Goal: Book appointment/travel/reservation

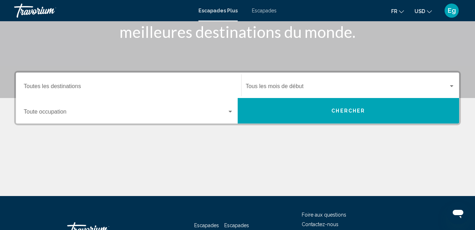
scroll to position [127, 0]
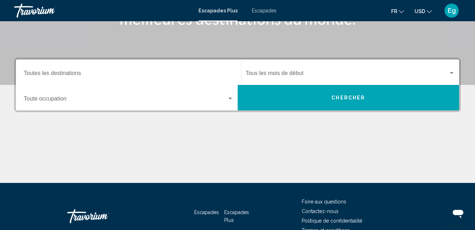
click at [221, 76] on input "Destination Toutes les destinations" at bounding box center [129, 75] width 210 height 6
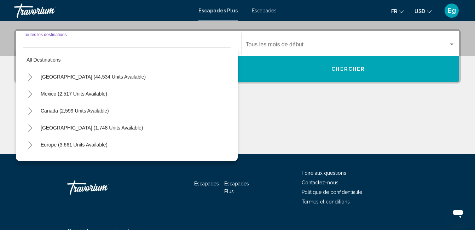
scroll to position [162, 0]
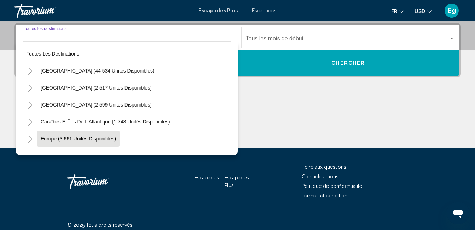
click at [96, 135] on button "Europe (3 661 unités disponibles)" at bounding box center [78, 139] width 82 height 16
type input "**********"
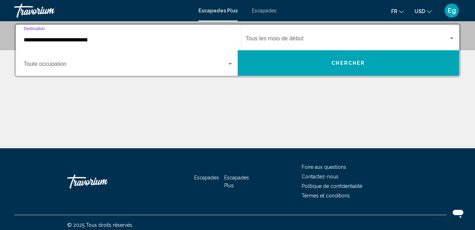
click at [177, 37] on input "**********" at bounding box center [129, 40] width 210 height 6
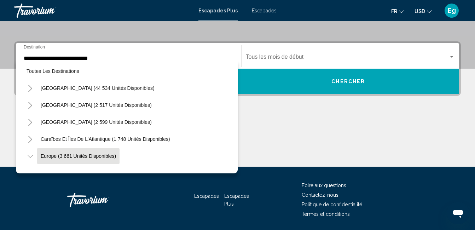
scroll to position [0, 0]
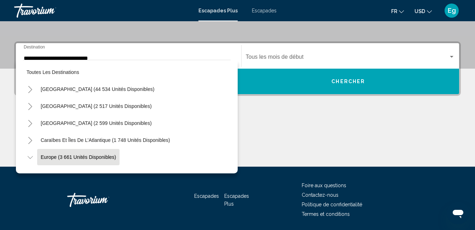
click at [35, 159] on button "Toggle Europe (3 661 unités disponibles)" at bounding box center [30, 157] width 14 height 14
click at [35, 158] on button "Toggle Europe (3 661 unités disponibles)" at bounding box center [30, 157] width 14 height 14
click at [36, 159] on button "Toggle Europe (3 661 unités disponibles)" at bounding box center [30, 157] width 14 height 14
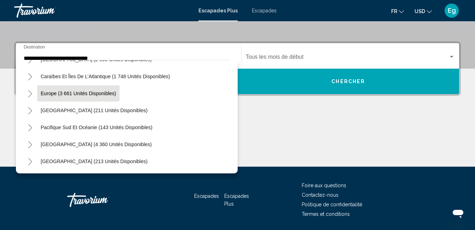
scroll to position [85, 0]
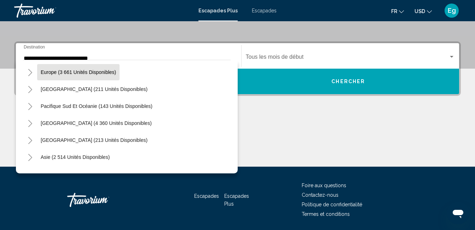
click at [97, 74] on span "Europe (3 661 unités disponibles)" at bounding box center [78, 72] width 75 height 6
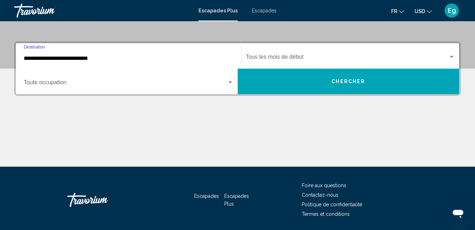
scroll to position [162, 0]
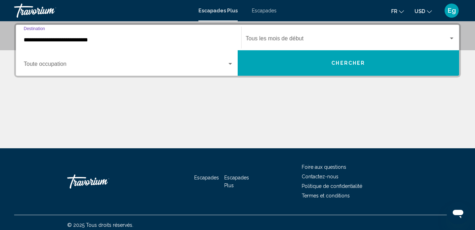
click at [145, 64] on span "Widget de recherche" at bounding box center [126, 65] width 204 height 6
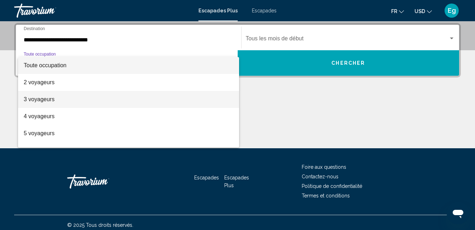
click at [112, 96] on span "3 voyageurs" at bounding box center [129, 99] width 210 height 17
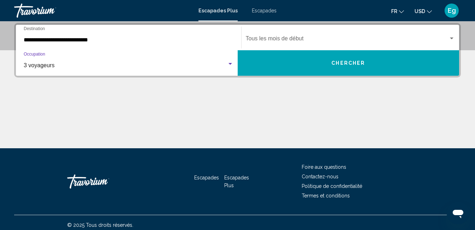
click at [291, 30] on div "Start Month Tous les mois de début" at bounding box center [351, 38] width 210 height 22
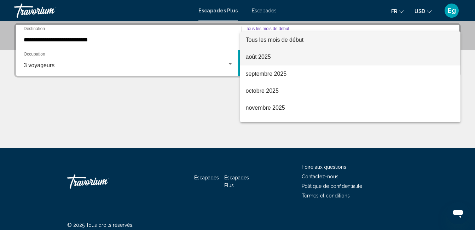
click at [267, 55] on font "août 2025" at bounding box center [258, 57] width 25 height 6
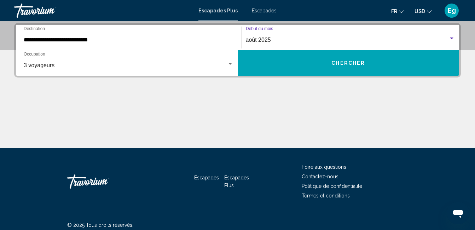
click at [267, 55] on button "Chercher" at bounding box center [349, 62] width 222 height 25
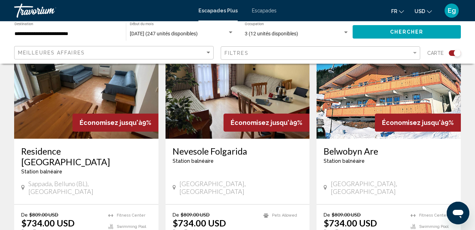
scroll to position [821, 0]
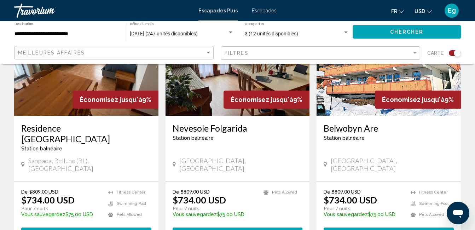
click at [263, 13] on span "Escapades" at bounding box center [264, 11] width 25 height 6
